Goal: Task Accomplishment & Management: Manage account settings

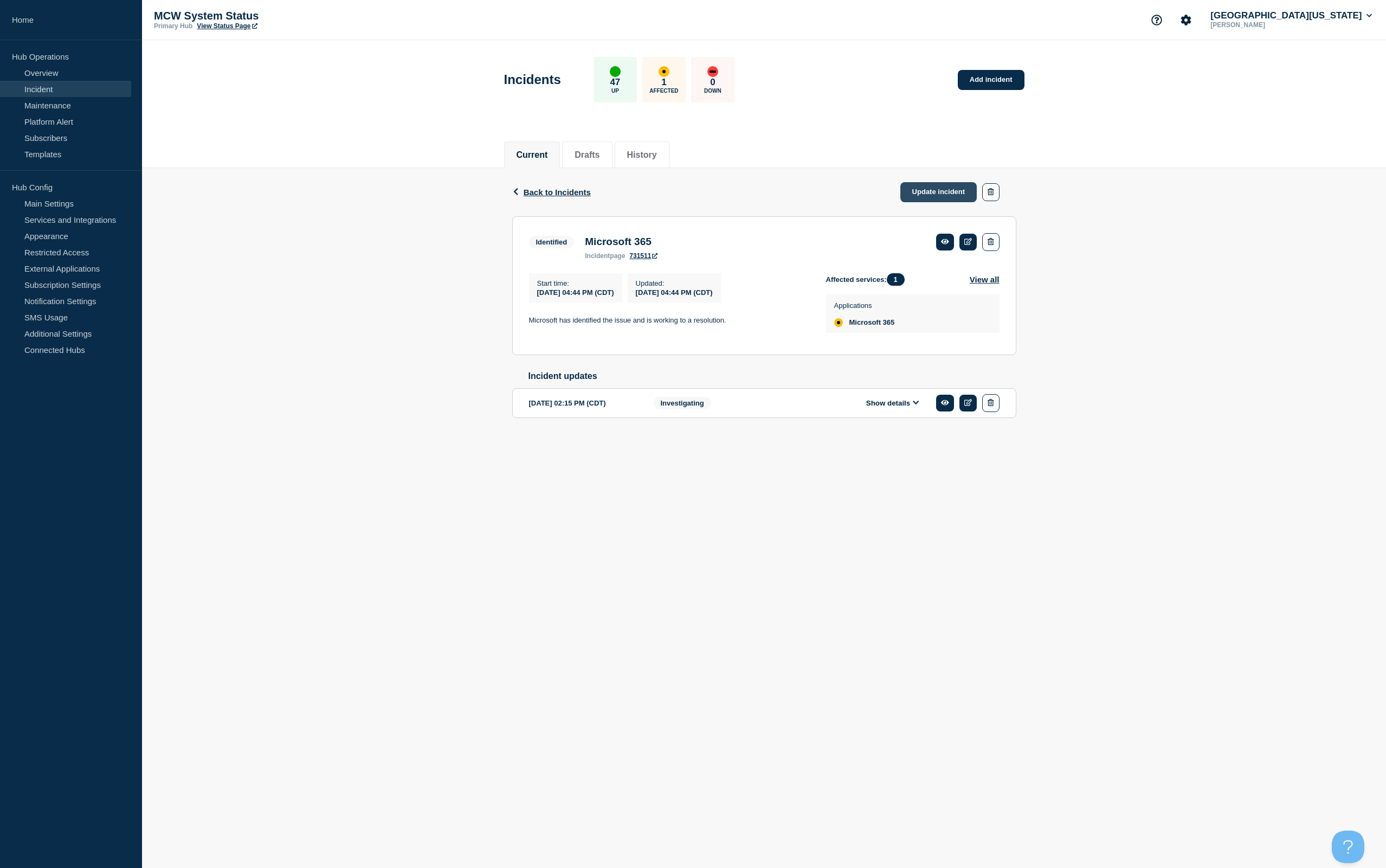
click at [922, 191] on link "Update incident" at bounding box center [938, 192] width 77 height 20
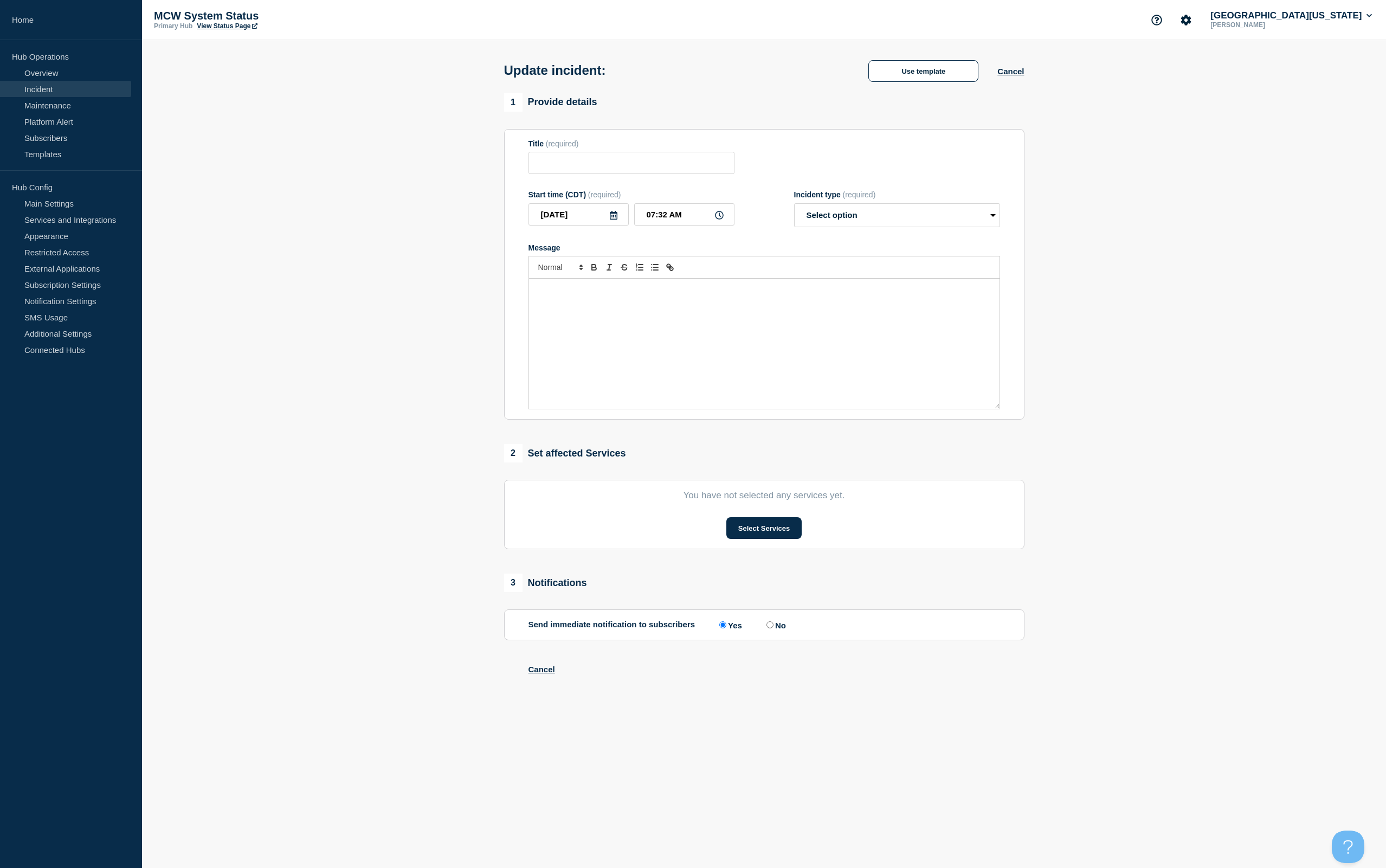
type input "Microsoft 365"
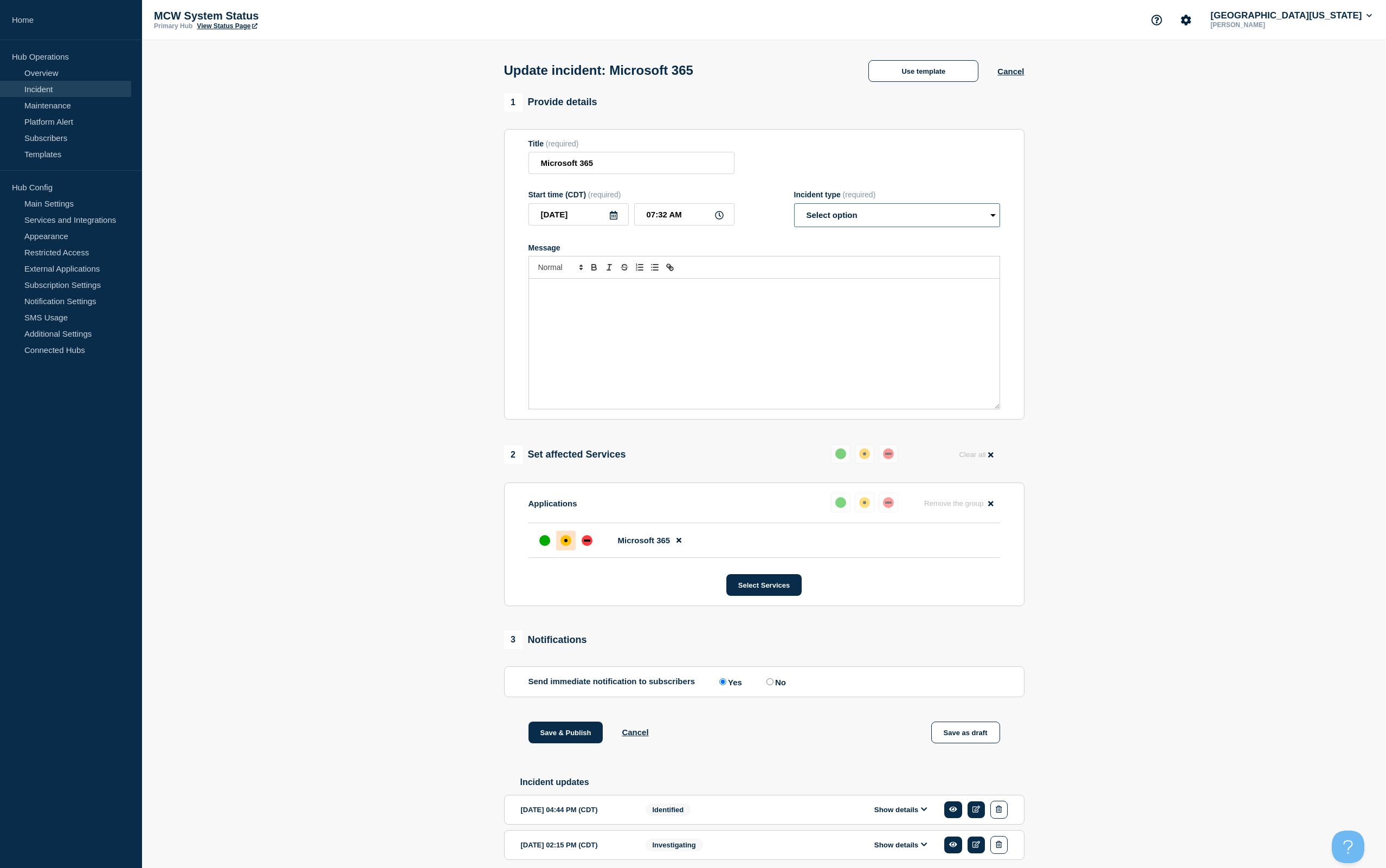
select select "resolved"
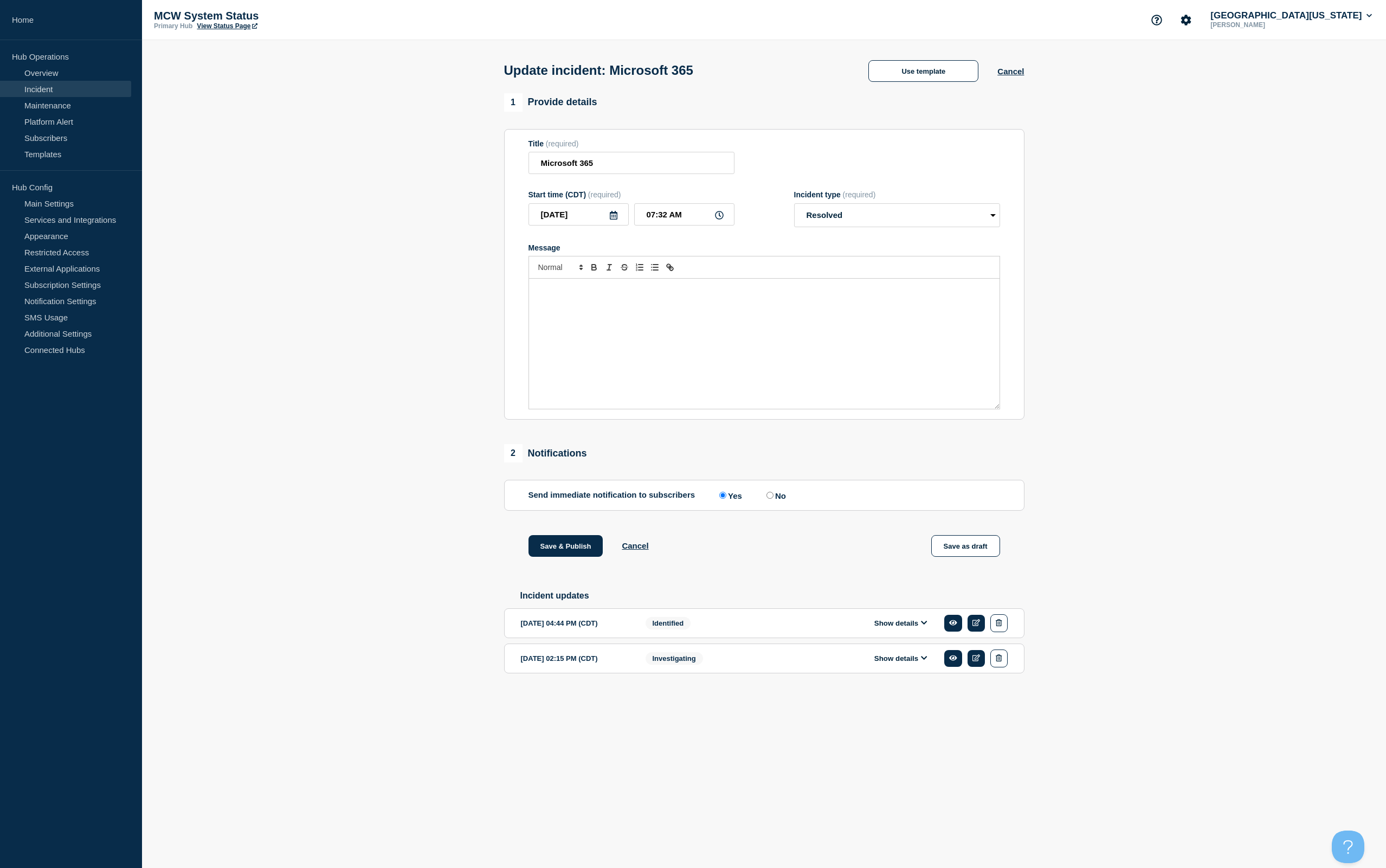
click at [774, 500] on label "No" at bounding box center [775, 495] width 22 height 10
click at [774, 499] on input "No" at bounding box center [770, 495] width 7 height 7
radio input "true"
radio input "false"
click at [564, 556] on button "Save & Publish" at bounding box center [566, 546] width 75 height 21
